Goal: Information Seeking & Learning: Learn about a topic

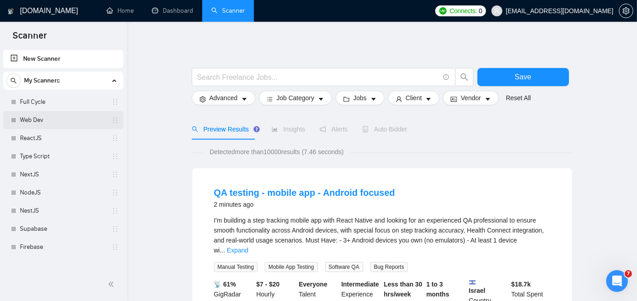
click at [58, 119] on link "Web Dev" at bounding box center [63, 120] width 86 height 18
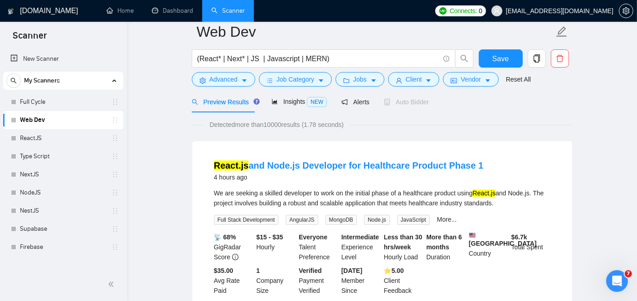
scroll to position [31, 0]
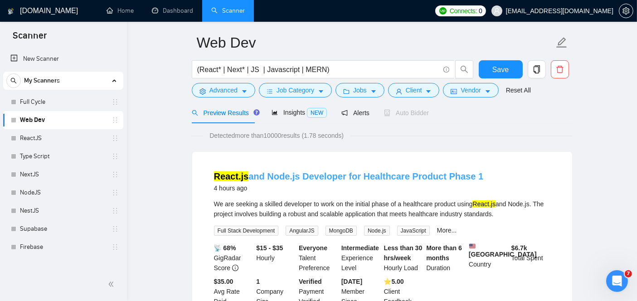
click at [266, 174] on link "React.js and Node.js Developer for Healthcare Product Phase 1" at bounding box center [349, 176] width 270 height 10
click at [280, 173] on link "React.js and Node.js Developer for Healthcare Product Phase 1" at bounding box center [349, 176] width 270 height 10
click at [358, 173] on link "React.js and Node.js Developer for Healthcare Product Phase 1" at bounding box center [349, 176] width 270 height 10
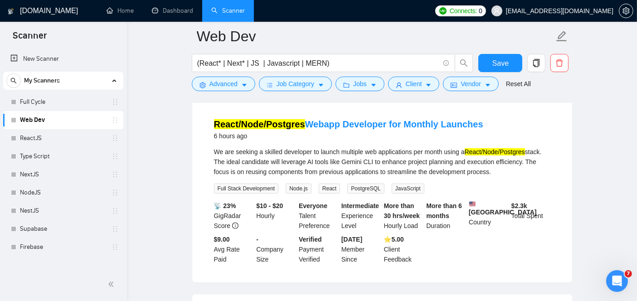
scroll to position [480, 0]
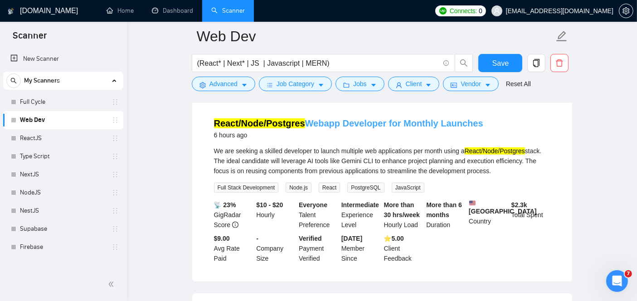
click at [304, 121] on link "React/Node/Postgres Webapp Developer for Monthly Launches" at bounding box center [348, 123] width 269 height 10
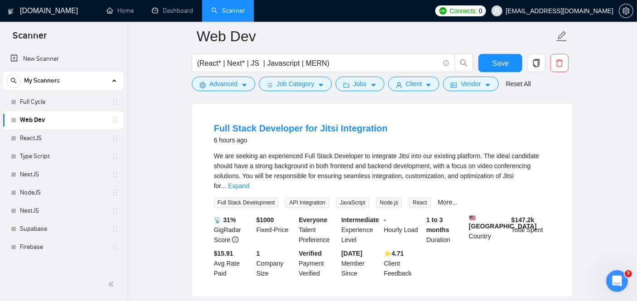
scroll to position [670, 0]
click at [449, 198] on link "More..." at bounding box center [448, 201] width 20 height 7
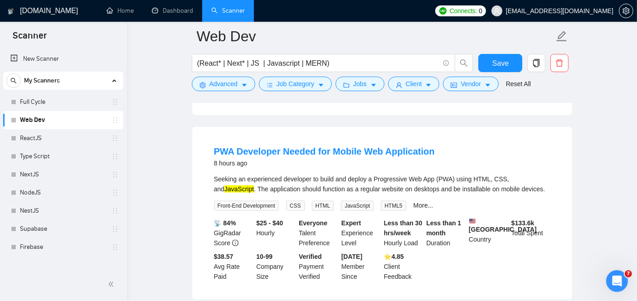
scroll to position [856, 0]
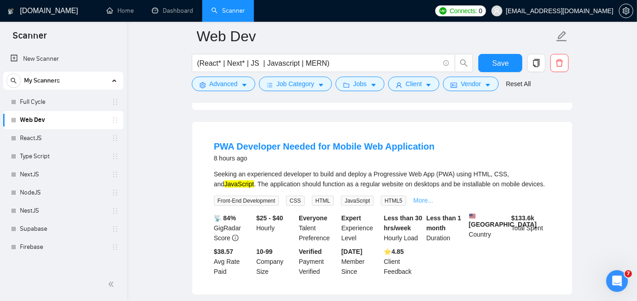
click at [416, 197] on link "More..." at bounding box center [423, 200] width 20 height 7
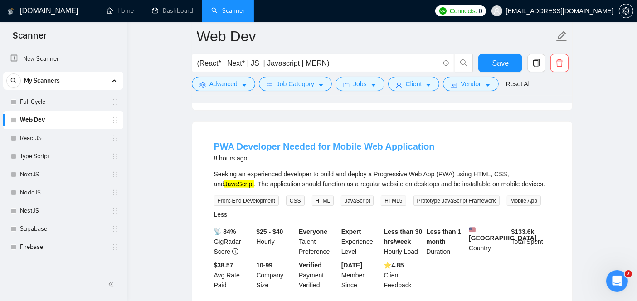
click at [291, 143] on link "PWA Developer Needed for Mobile Web Application" at bounding box center [324, 146] width 221 height 10
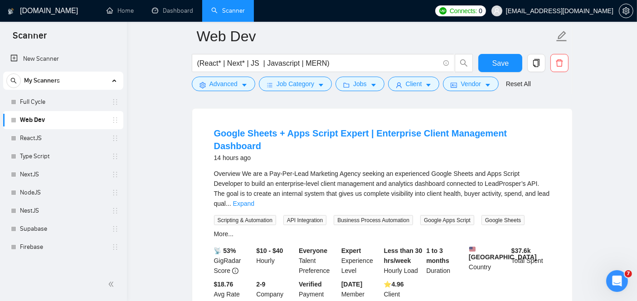
scroll to position [1469, 0]
click at [254, 199] on link "Expand" at bounding box center [243, 202] width 21 height 7
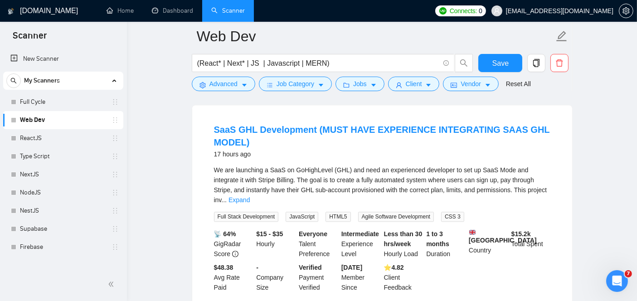
scroll to position [2069, 0]
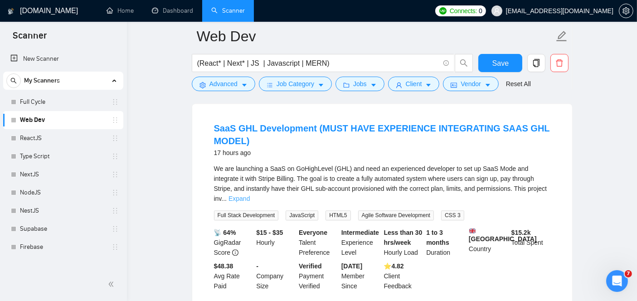
click at [250, 195] on link "Expand" at bounding box center [238, 198] width 21 height 7
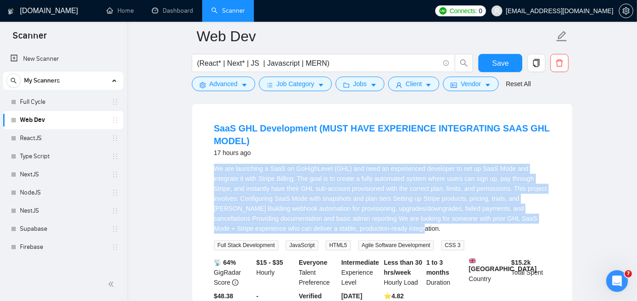
drag, startPoint x: 373, startPoint y: 211, endPoint x: 198, endPoint y: 153, distance: 184.8
click at [198, 153] on div "SaaS GHL Development (MUST HAVE EXPERIENCE INTEGRATING SAAS GHL MODEL) 17 hours…" at bounding box center [382, 221] width 380 height 235
copy div "We are launching a SaaS on GoHighLevel (GHL) and need an experienced developer …"
click at [295, 123] on link "SaaS GHL Development (MUST HAVE EXPERIENCE INTEGRATING SAAS GHL MODEL)" at bounding box center [382, 134] width 336 height 23
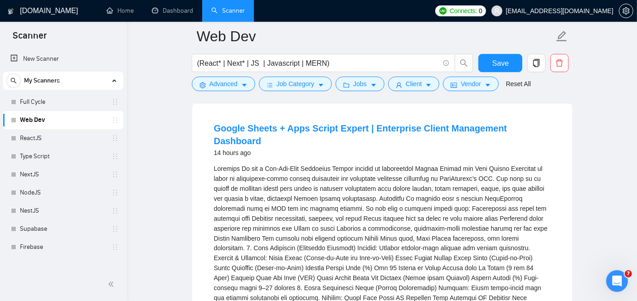
scroll to position [1482, 0]
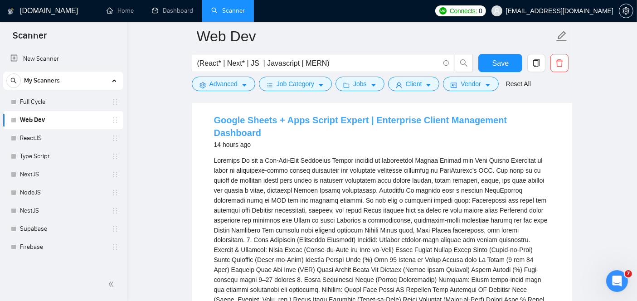
click at [300, 127] on link "Google Sheets + Apps Script Expert | Enterprise Client Management Dashboard" at bounding box center [360, 126] width 293 height 23
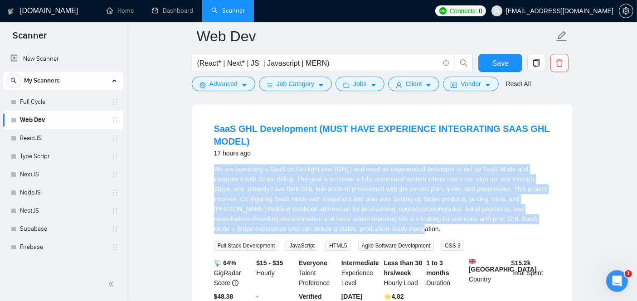
scroll to position [2190, 0]
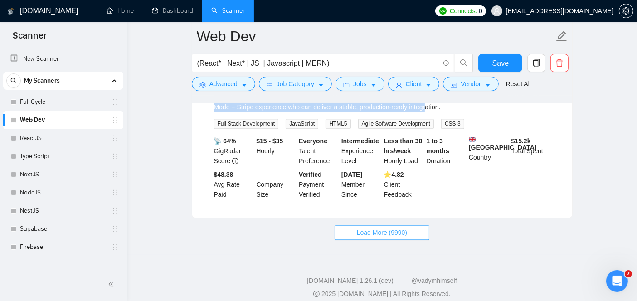
click at [384, 228] on span "Load More (9990)" at bounding box center [382, 233] width 50 height 10
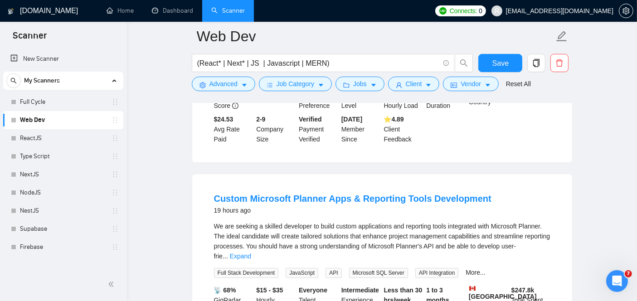
scroll to position [2681, 0]
click at [251, 252] on link "Expand" at bounding box center [240, 255] width 21 height 7
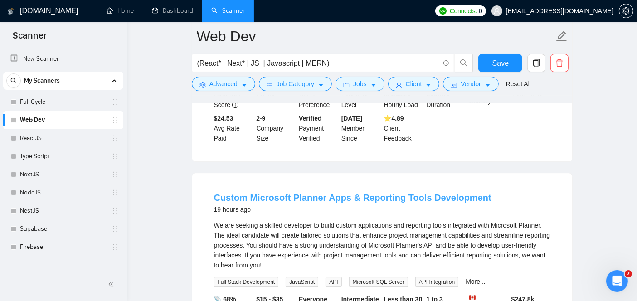
click at [294, 193] on link "Custom Microsoft Planner Apps & Reporting Tools Development" at bounding box center [352, 198] width 277 height 10
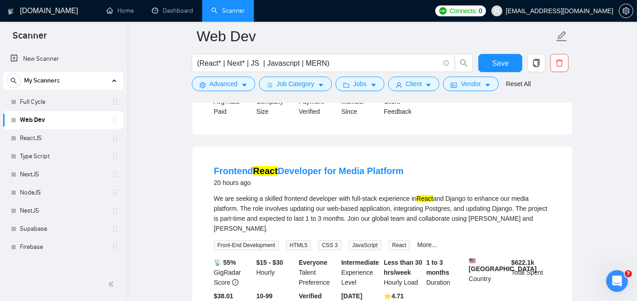
scroll to position [2922, 0]
click at [311, 165] on link "Frontend React Developer for Media Platform" at bounding box center [309, 170] width 190 height 10
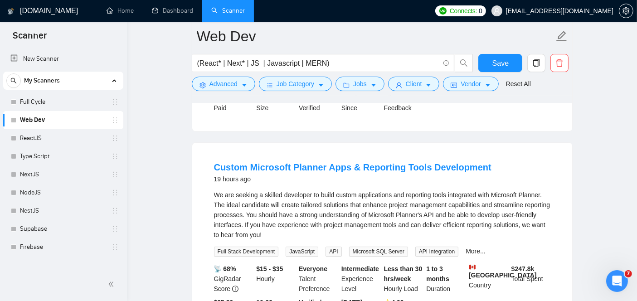
scroll to position [2713, 0]
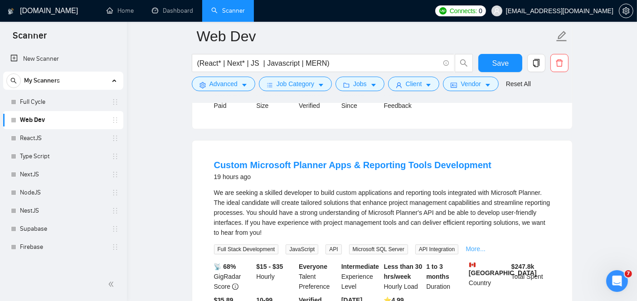
click at [468, 245] on link "More..." at bounding box center [476, 248] width 20 height 7
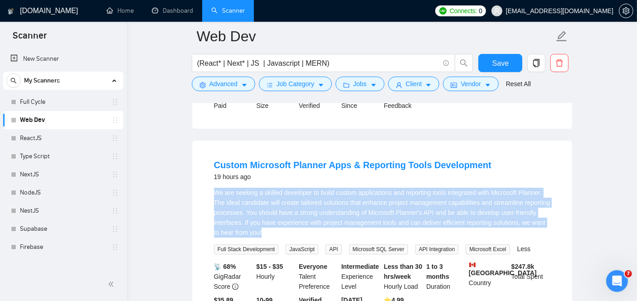
drag, startPoint x: 208, startPoint y: 152, endPoint x: 285, endPoint y: 193, distance: 87.0
click at [285, 193] on li "Custom Microsoft Planner Apps & Reporting Tools Development 19 hours ago We are…" at bounding box center [382, 241] width 358 height 181
copy div "We are seeking a skilled developer to build custom applications and reporting t…"
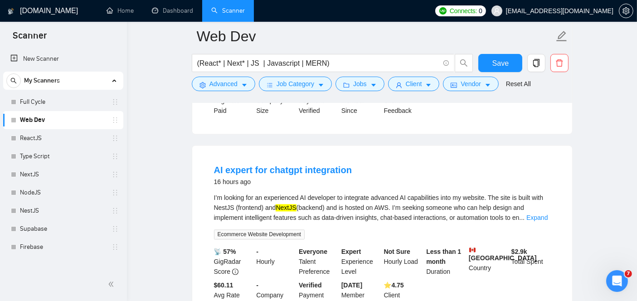
scroll to position [1842, 0]
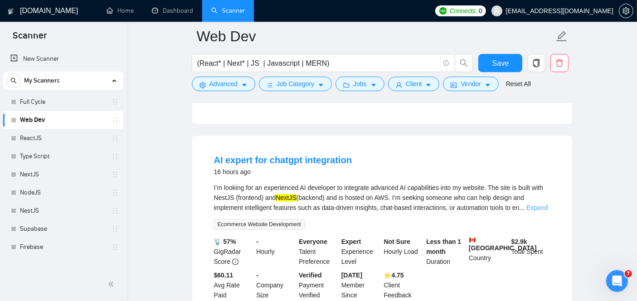
click at [533, 204] on link "Expand" at bounding box center [536, 207] width 21 height 7
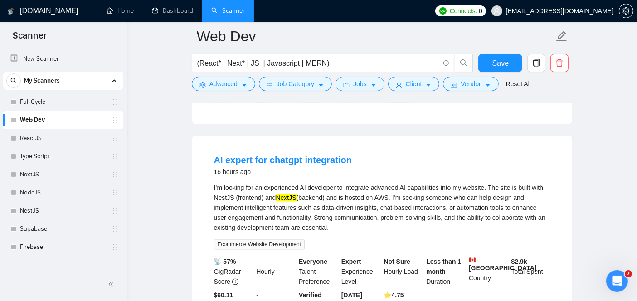
drag, startPoint x: 332, startPoint y: 214, endPoint x: 205, endPoint y: 170, distance: 134.5
click at [205, 170] on li "AI expert for chatgpt integration 16 hours ago I’m looking for an experienced A…" at bounding box center [382, 236] width 358 height 181
copy div "I’m looking for an experienced AI developer to integrate advanced AI capabiliti…"
click at [291, 155] on link "AI expert for chatgpt integration" at bounding box center [283, 160] width 138 height 10
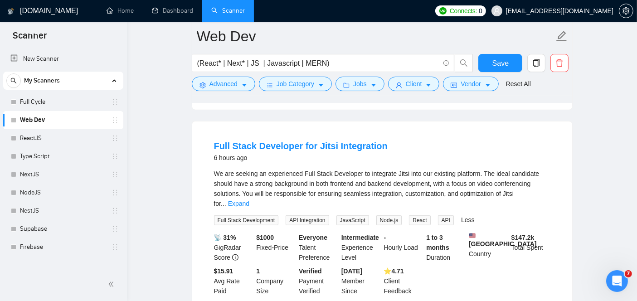
scroll to position [653, 0]
click at [249, 199] on link "Expand" at bounding box center [238, 202] width 21 height 7
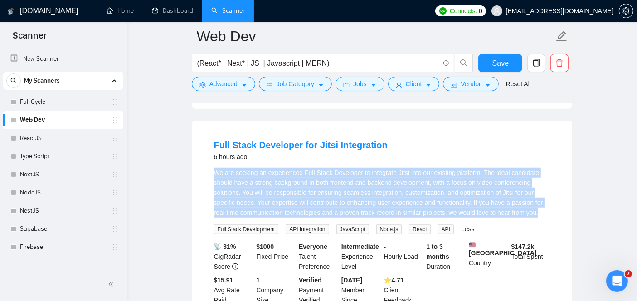
drag, startPoint x: 539, startPoint y: 213, endPoint x: 198, endPoint y: 173, distance: 342.8
click at [198, 173] on div "Full Stack Developer for Jitsi Integration 6 hours ago We are seeking an experi…" at bounding box center [382, 222] width 380 height 203
copy div "We are seeking an experienced Full Stack Developer to integrate Jitsi into our …"
click at [278, 146] on link "Full Stack Developer for Jitsi Integration" at bounding box center [301, 145] width 174 height 10
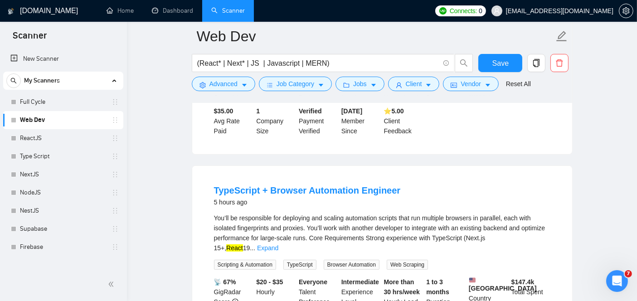
scroll to position [212, 0]
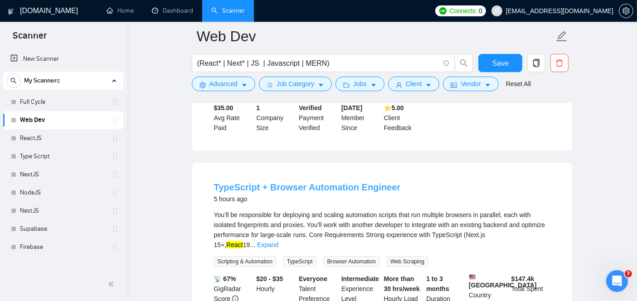
click at [271, 192] on link "TypeScript + Browser Automation Engineer" at bounding box center [307, 187] width 187 height 10
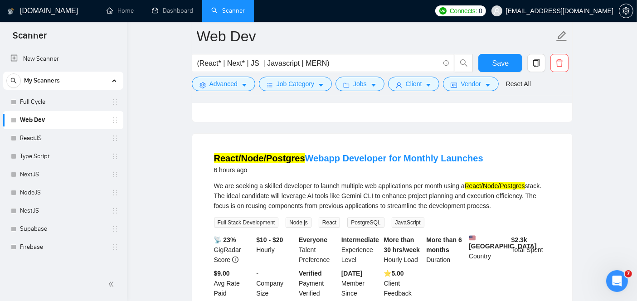
scroll to position [443, 0]
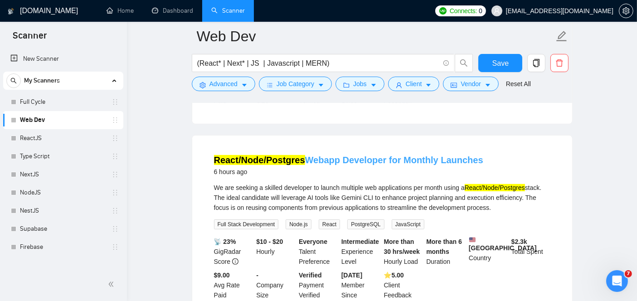
click at [306, 159] on link "React/Node/Postgres Webapp Developer for Monthly Launches" at bounding box center [348, 160] width 269 height 10
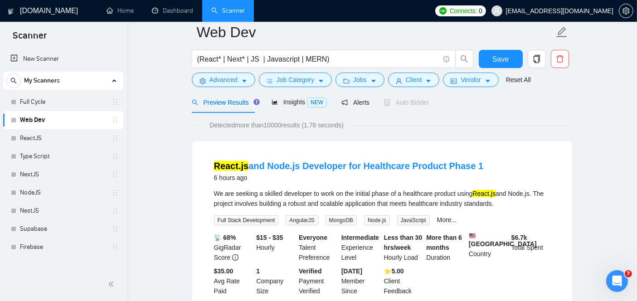
scroll to position [0, 0]
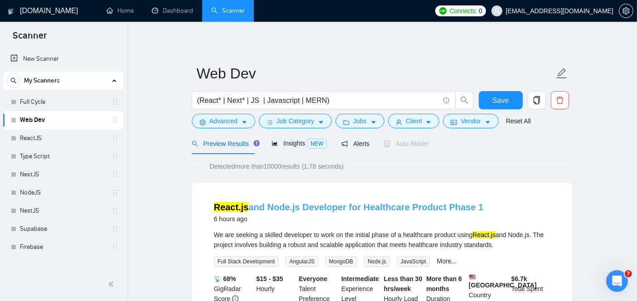
click at [326, 206] on link "React.js and Node.js Developer for Healthcare Product Phase 1" at bounding box center [349, 207] width 270 height 10
